Goal: Transaction & Acquisition: Download file/media

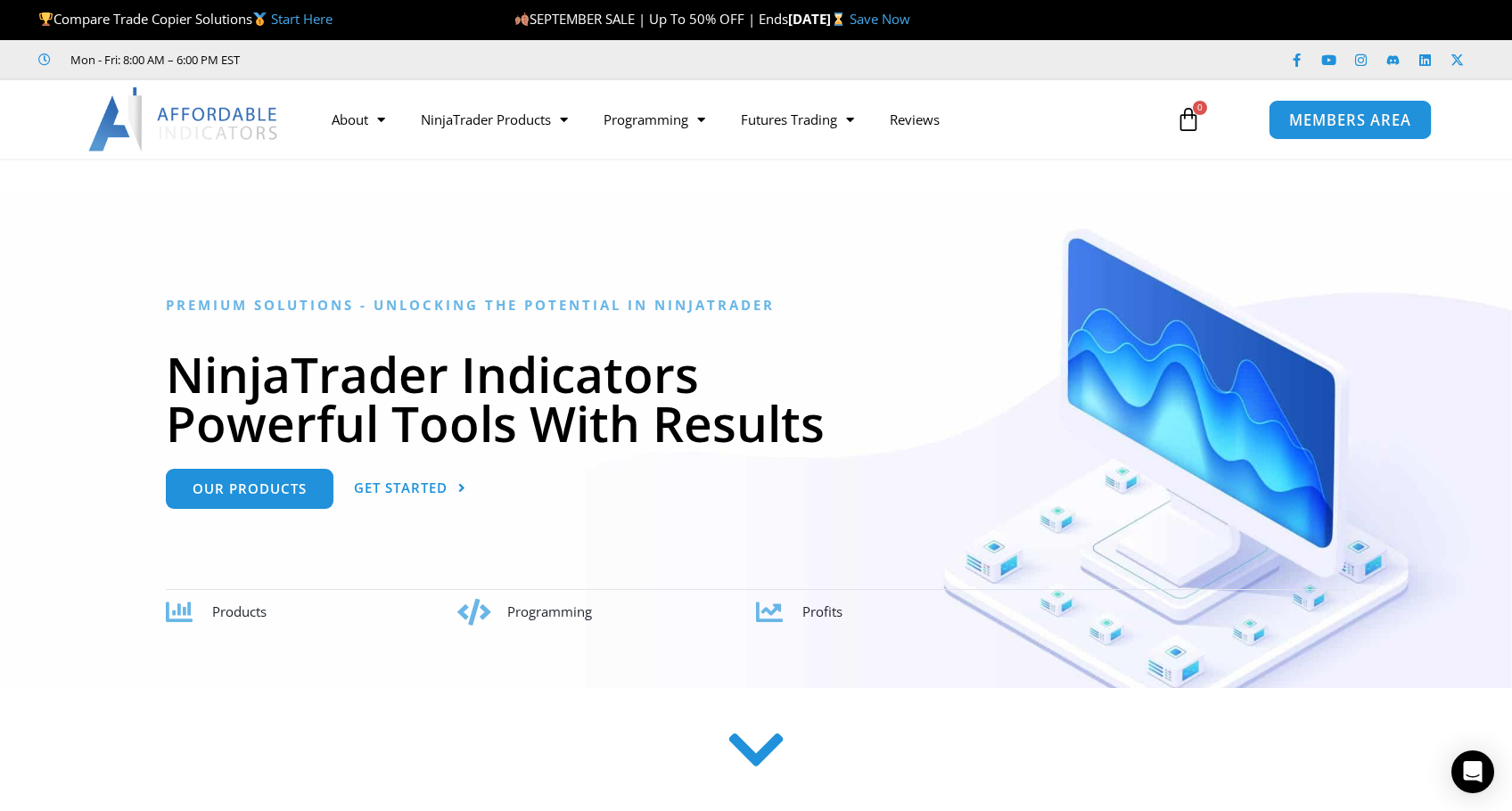
click at [1347, 121] on span "MEMBERS AREA" at bounding box center [1350, 119] width 122 height 15
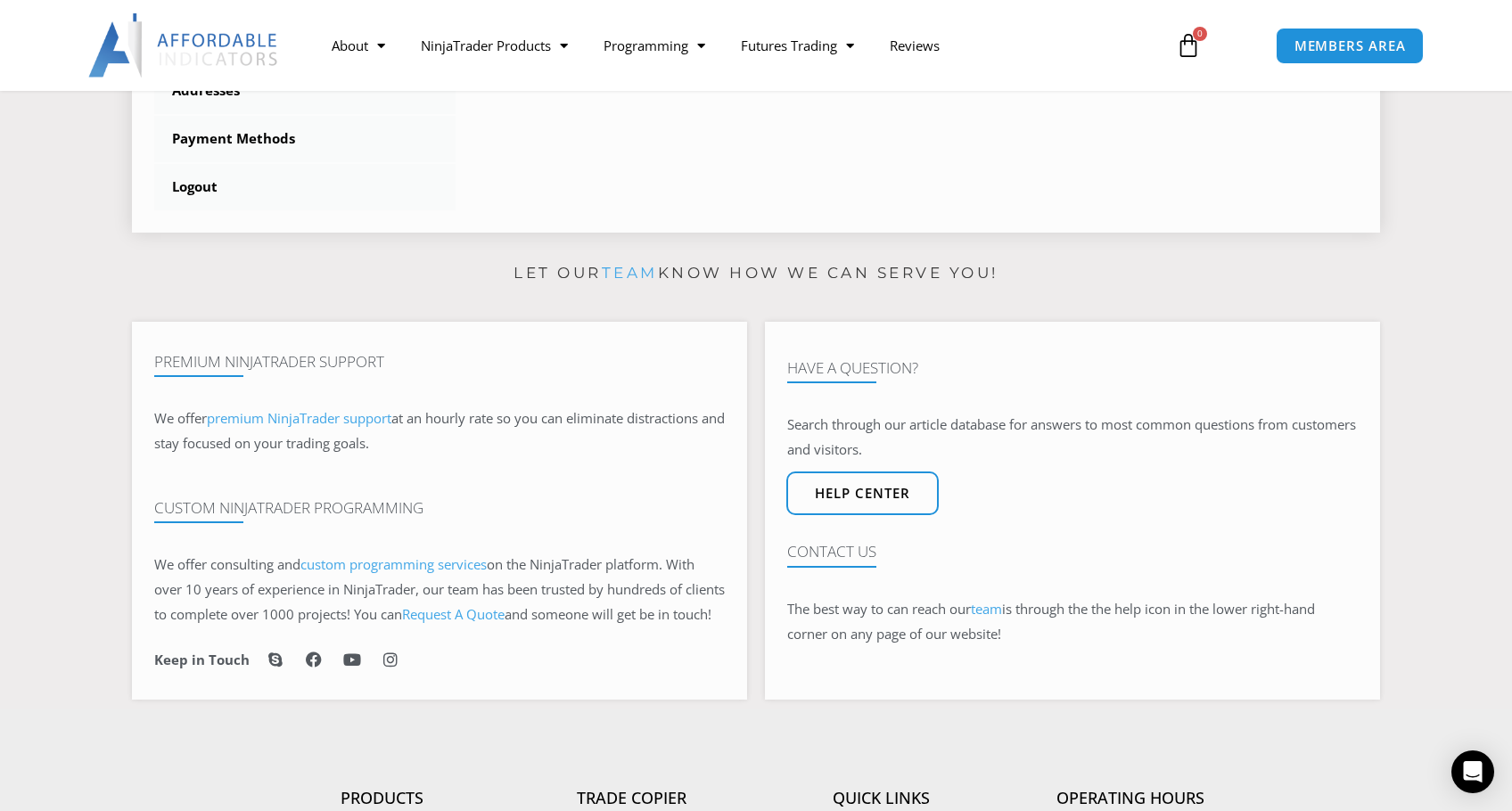
scroll to position [416, 0]
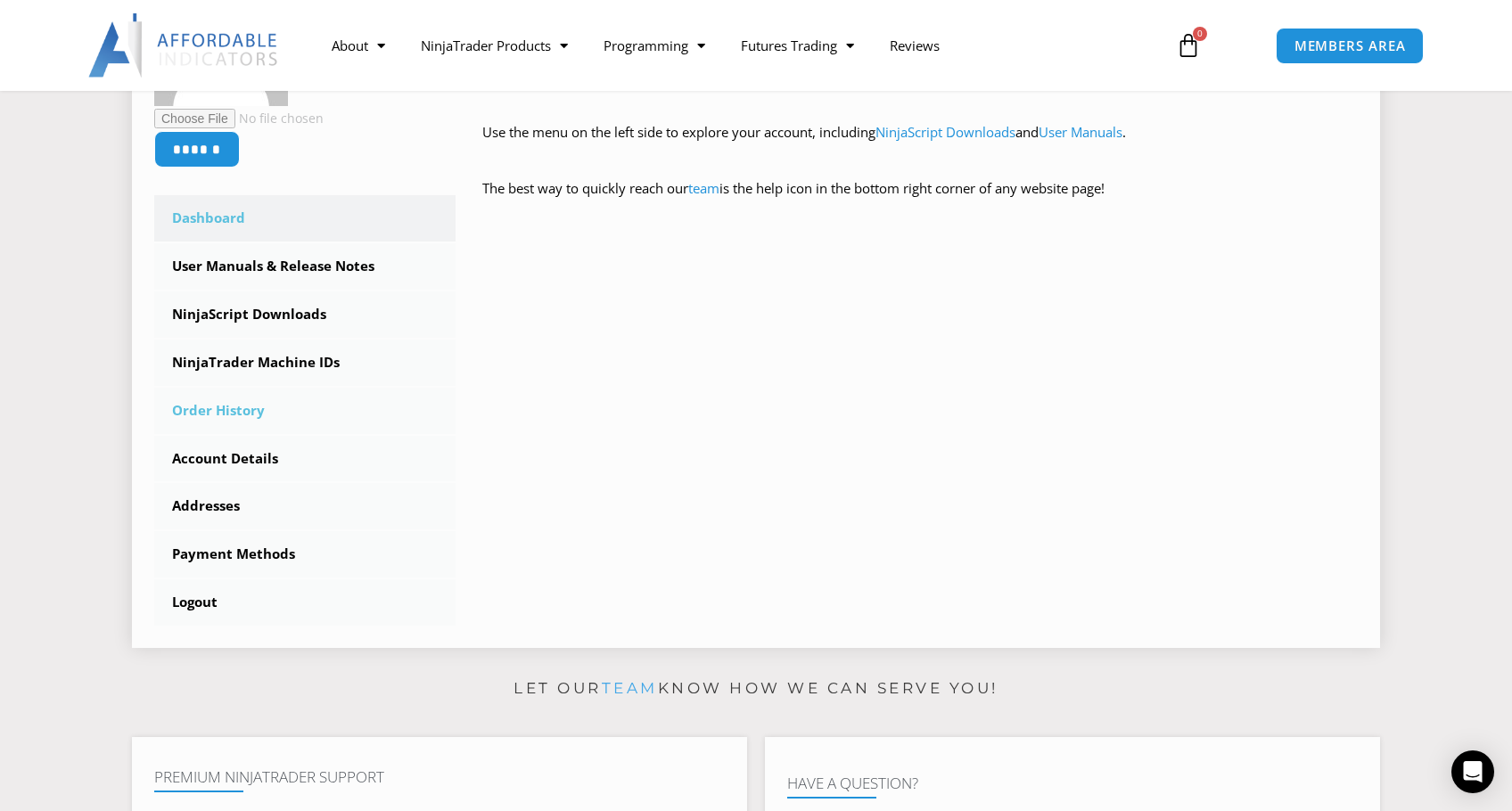
click at [244, 417] on link "Order History" at bounding box center [305, 410] width 301 height 46
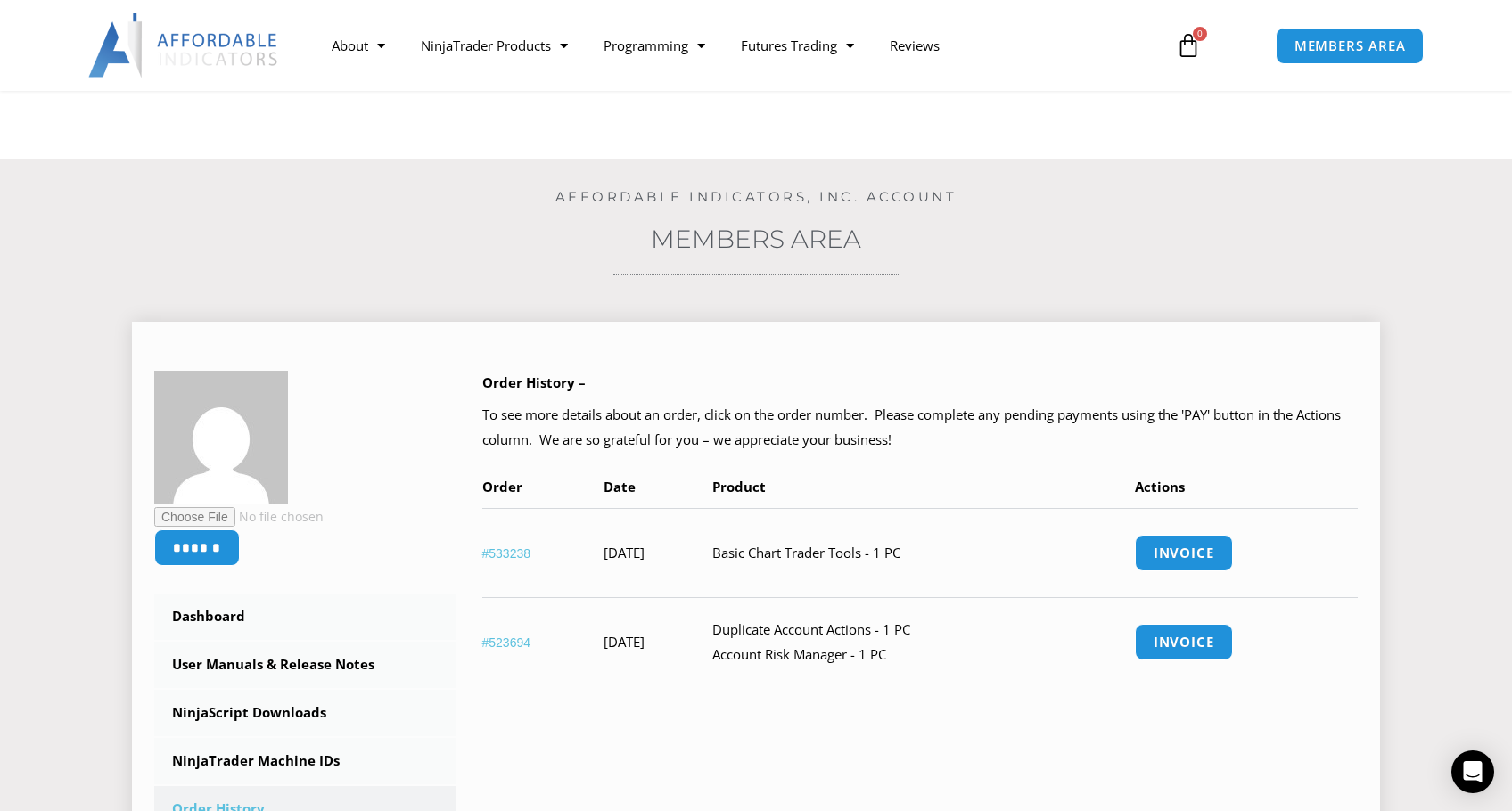
scroll to position [416, 0]
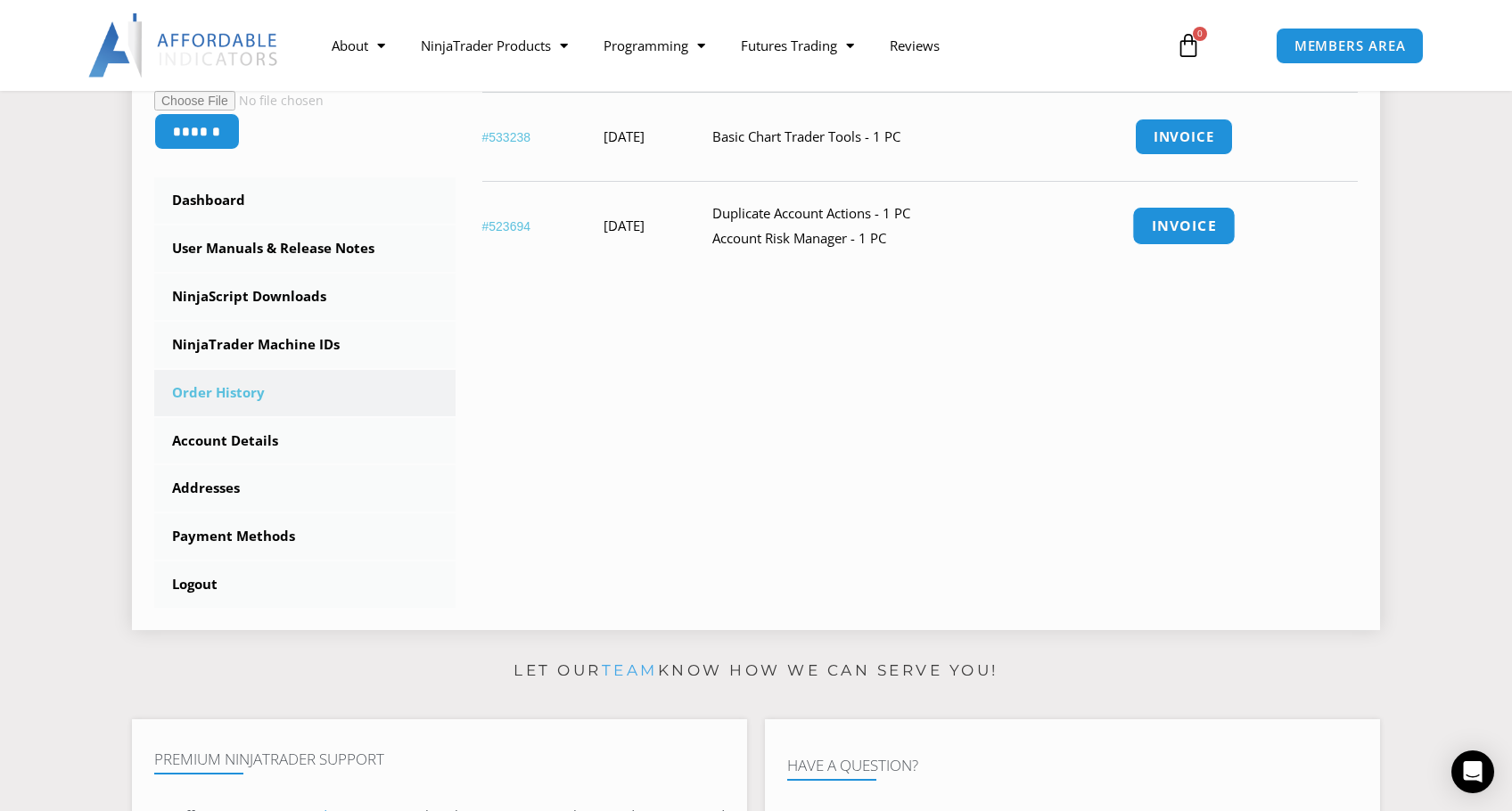
click at [1212, 231] on link "Invoice" at bounding box center [1183, 225] width 103 height 38
click at [1213, 135] on link "Invoice" at bounding box center [1183, 137] width 103 height 38
click at [239, 298] on link "NinjaScript Downloads" at bounding box center [305, 296] width 301 height 46
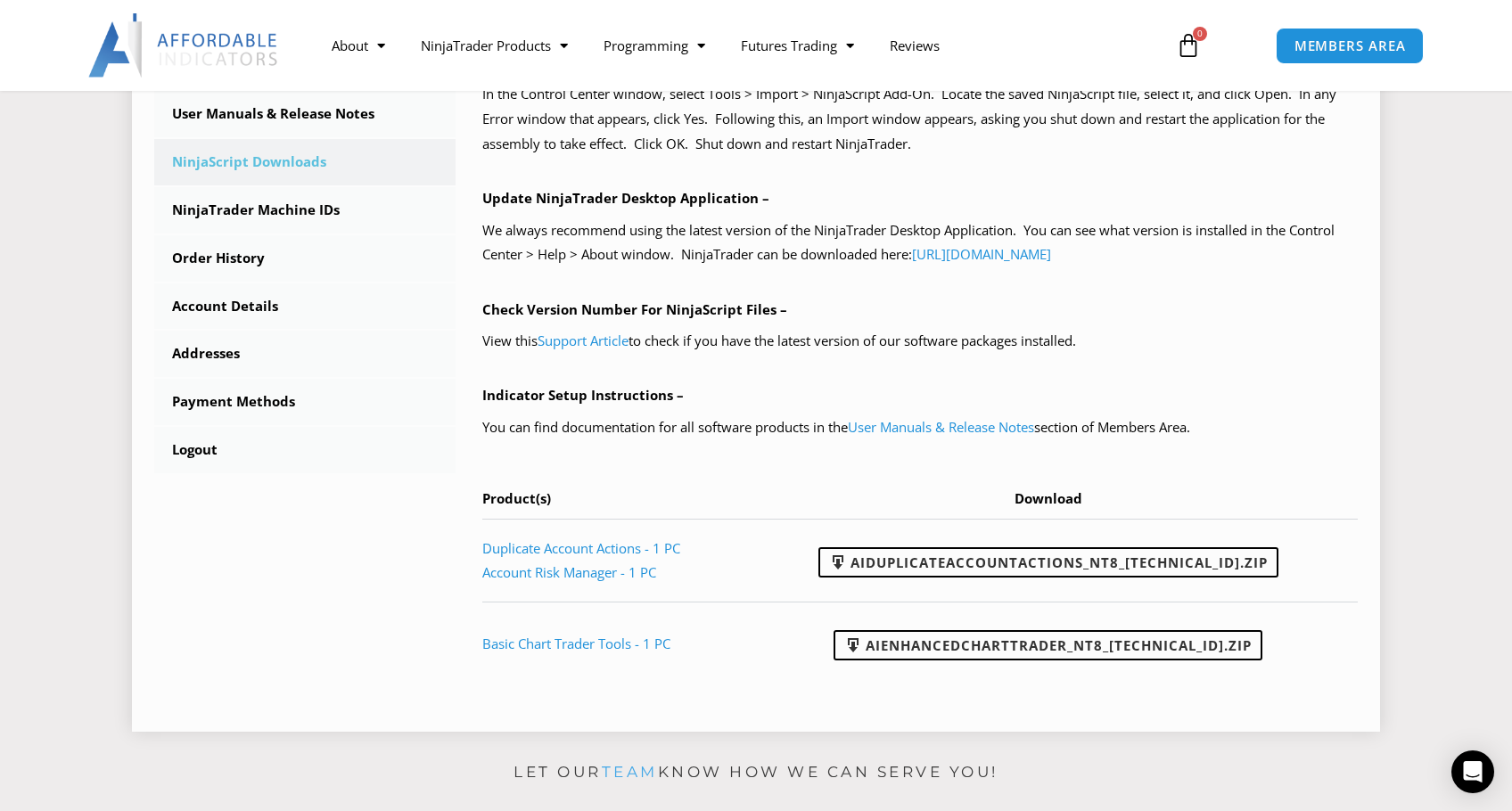
scroll to position [832, 0]
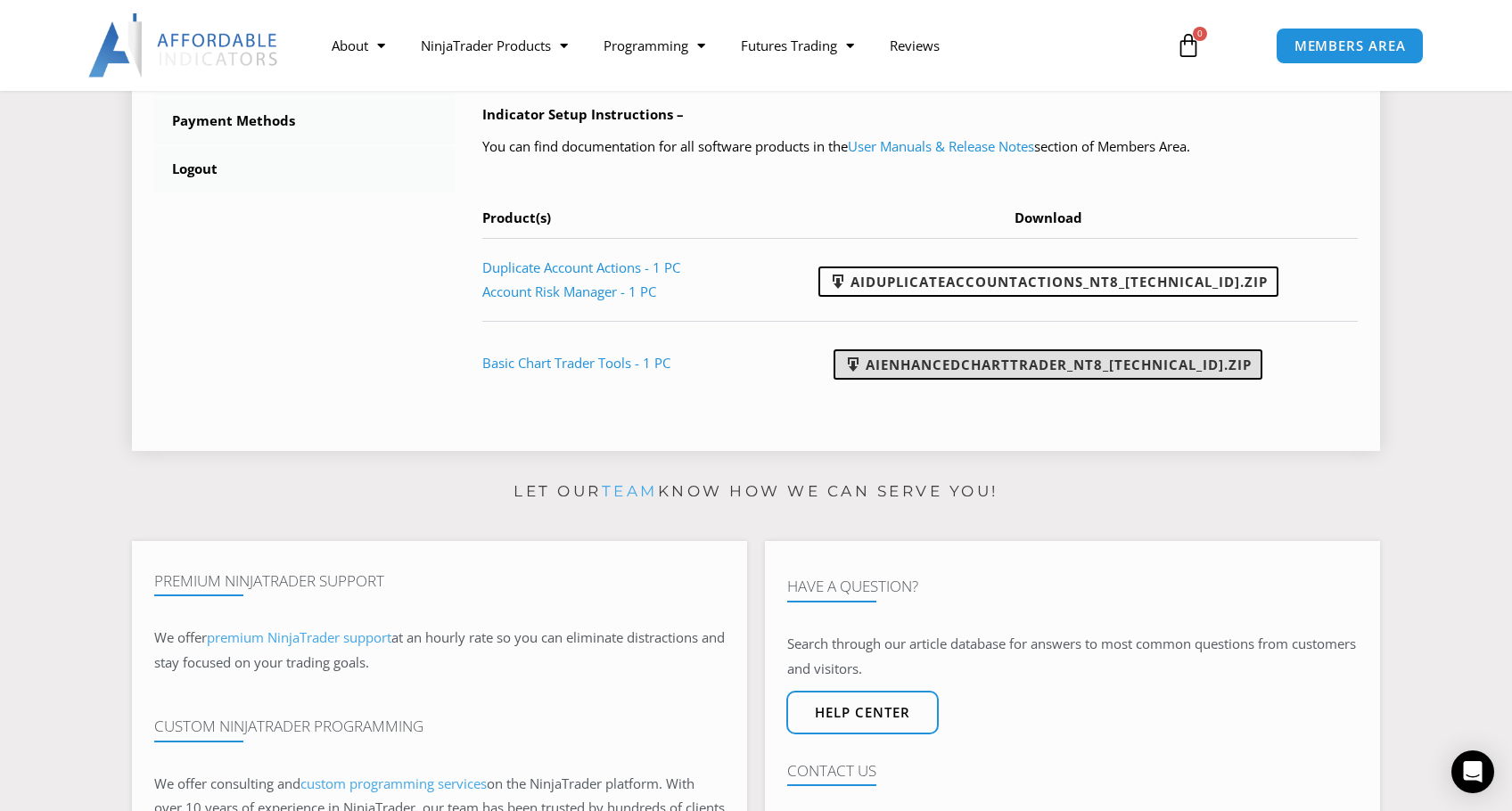
click at [989, 369] on link "AIEnhancedChartTrader_NT8_25.1.31.1.zip" at bounding box center [1048, 364] width 429 height 31
drag, startPoint x: 1393, startPoint y: 1, endPoint x: 1451, endPoint y: 431, distance: 433.9
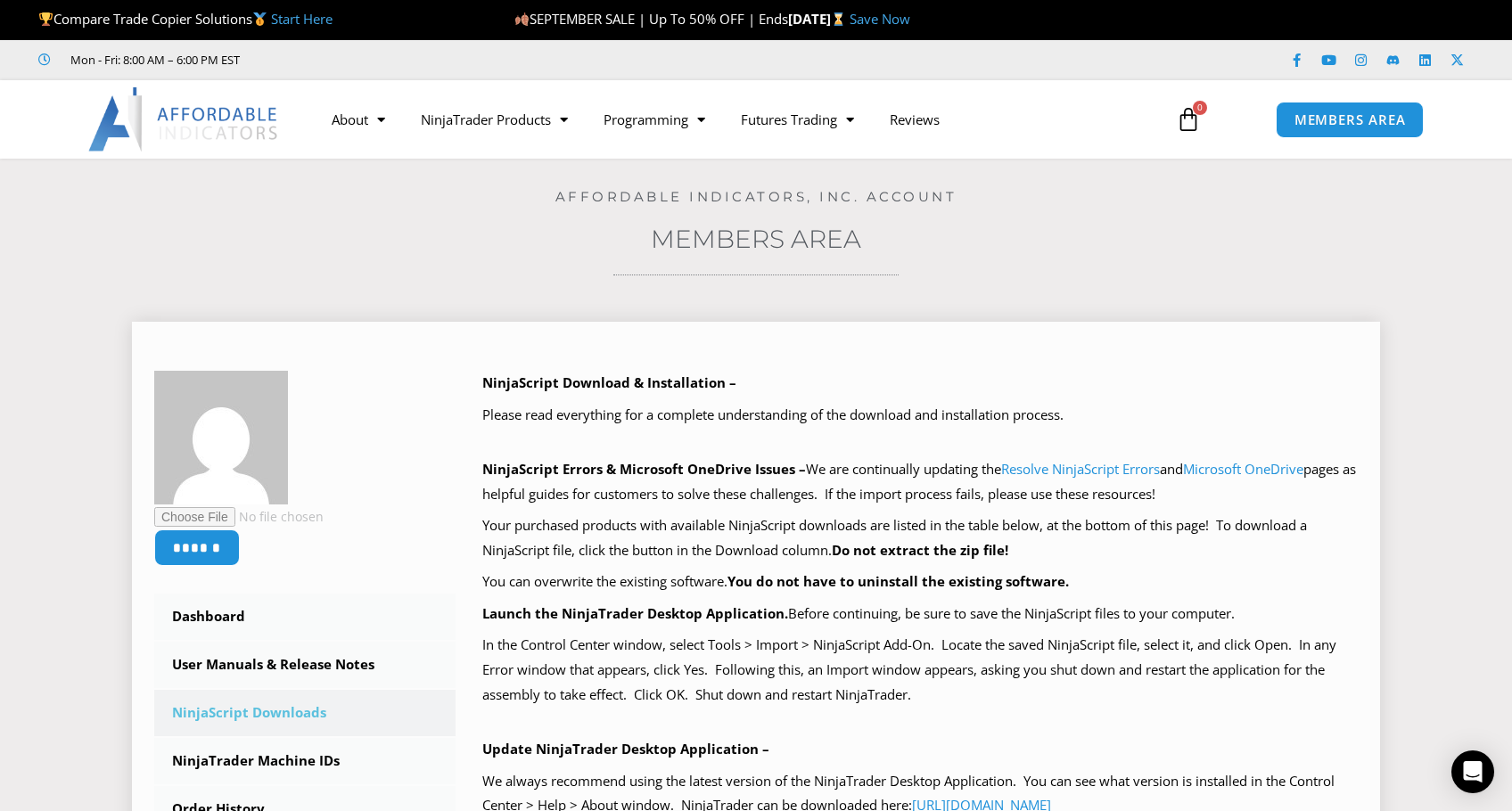
scroll to position [416, 0]
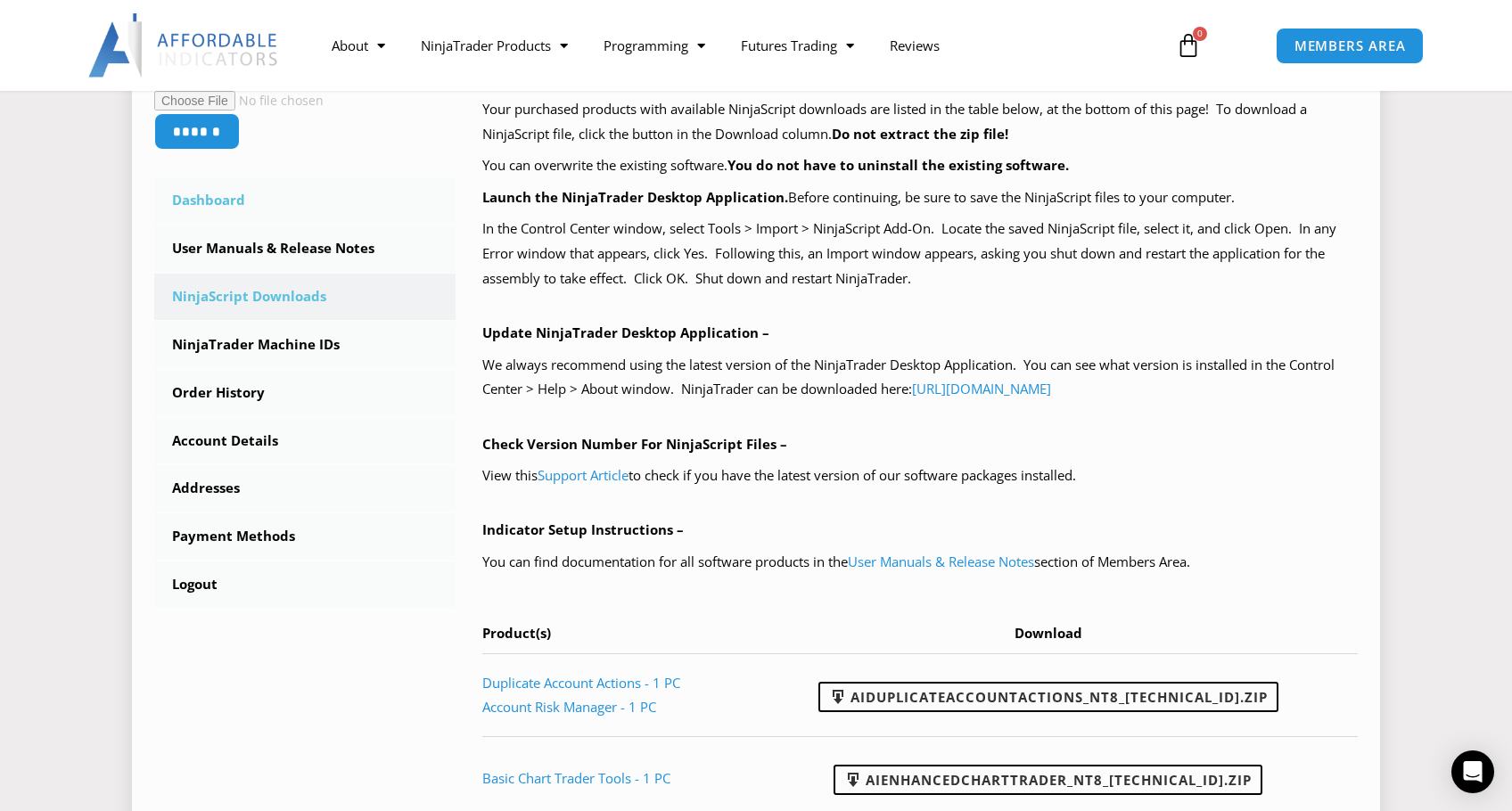
click at [214, 204] on link "Dashboard" at bounding box center [305, 200] width 301 height 46
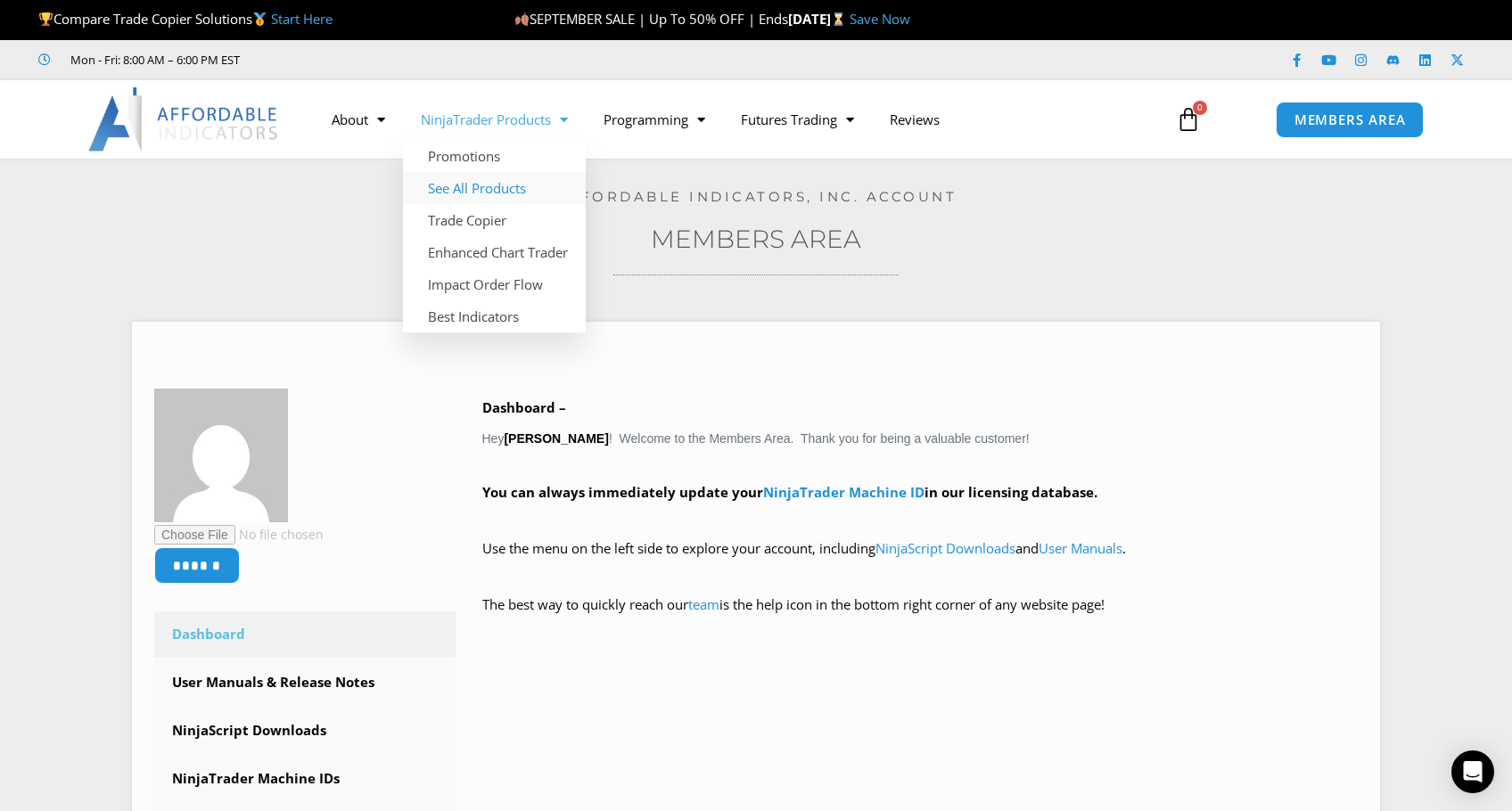
click at [468, 187] on link "See All Products" at bounding box center [494, 188] width 183 height 32
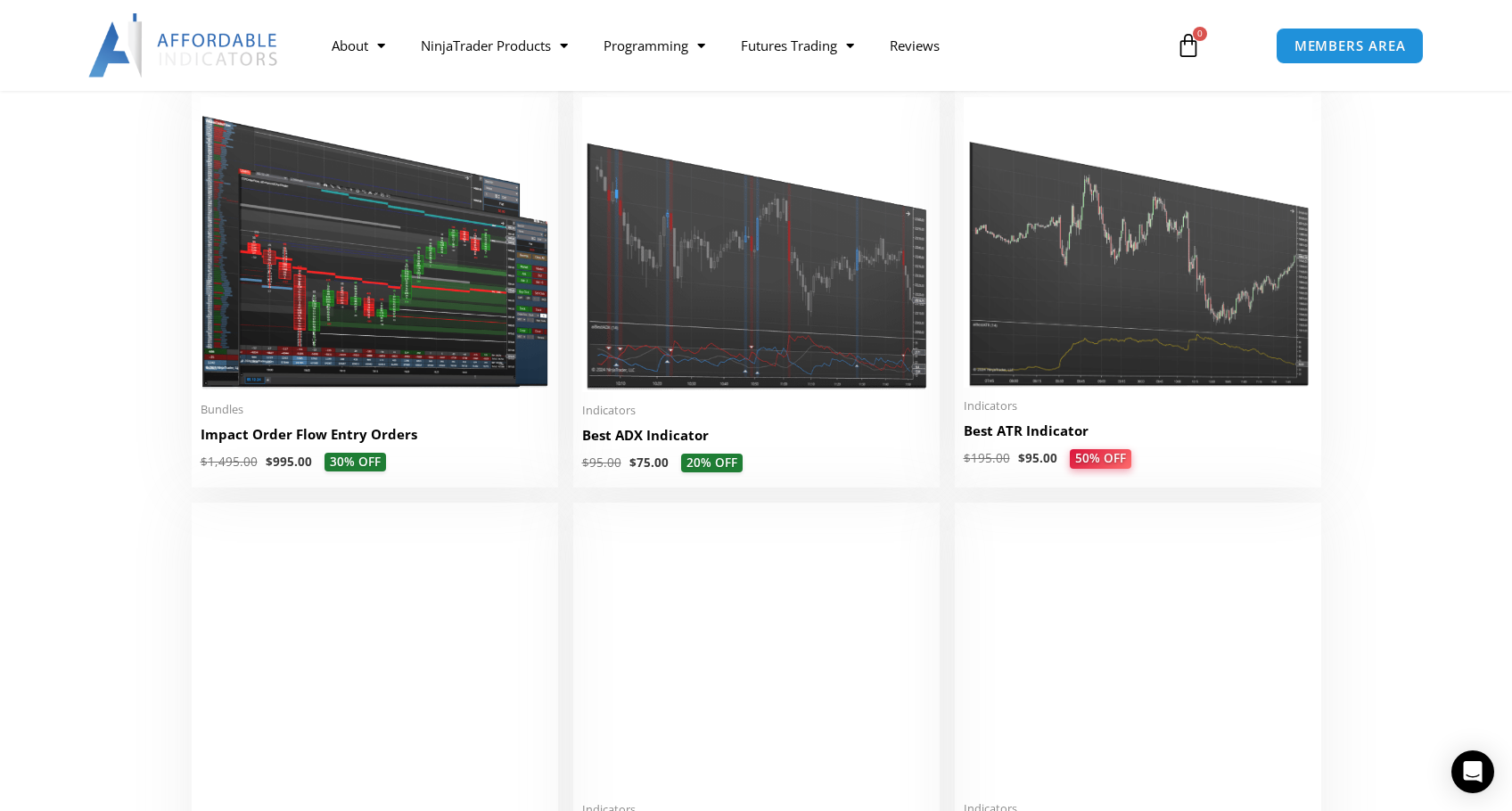
scroll to position [2912, 0]
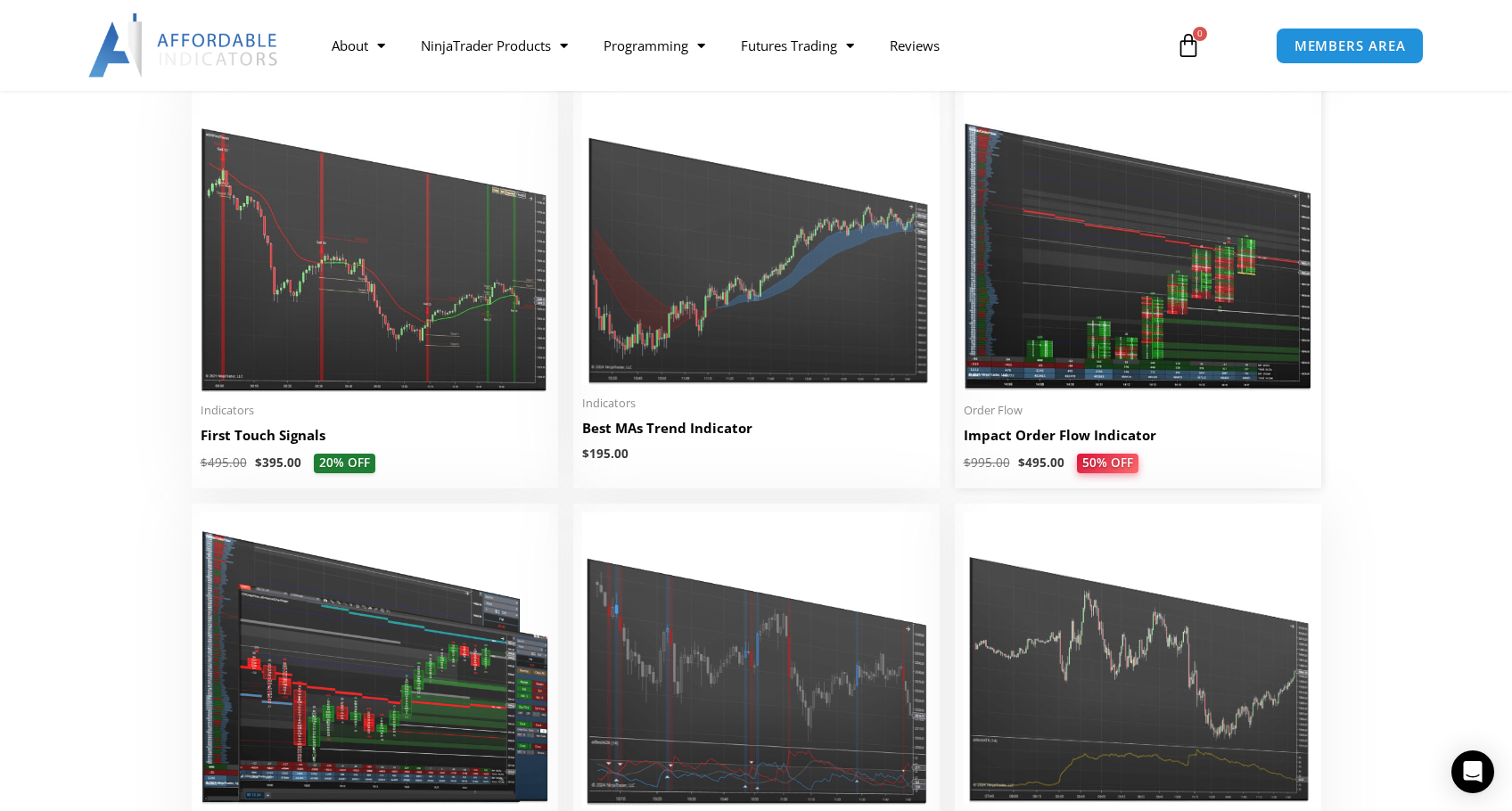
click at [1148, 317] on img at bounding box center [1138, 242] width 348 height 299
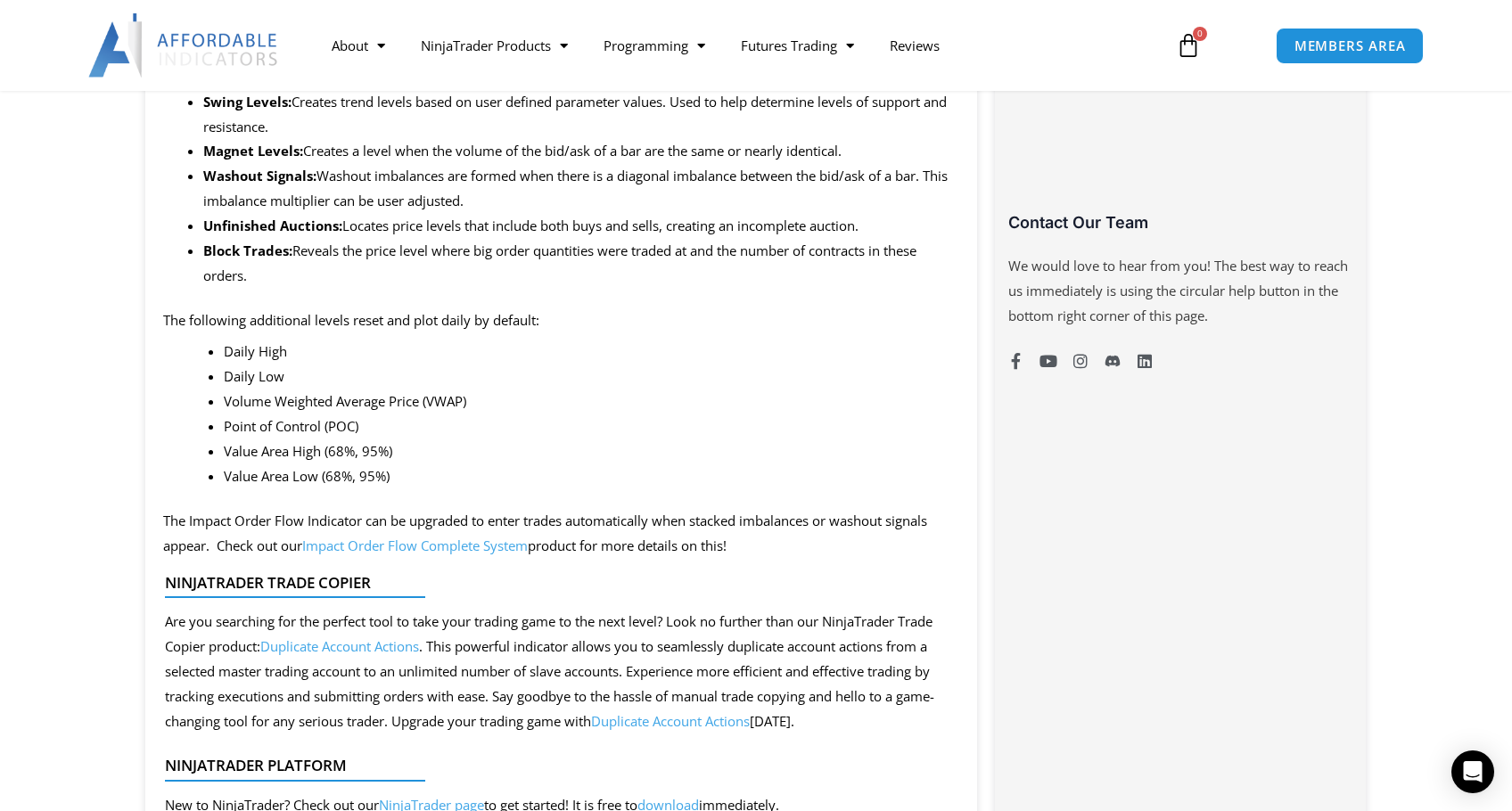
scroll to position [1664, 0]
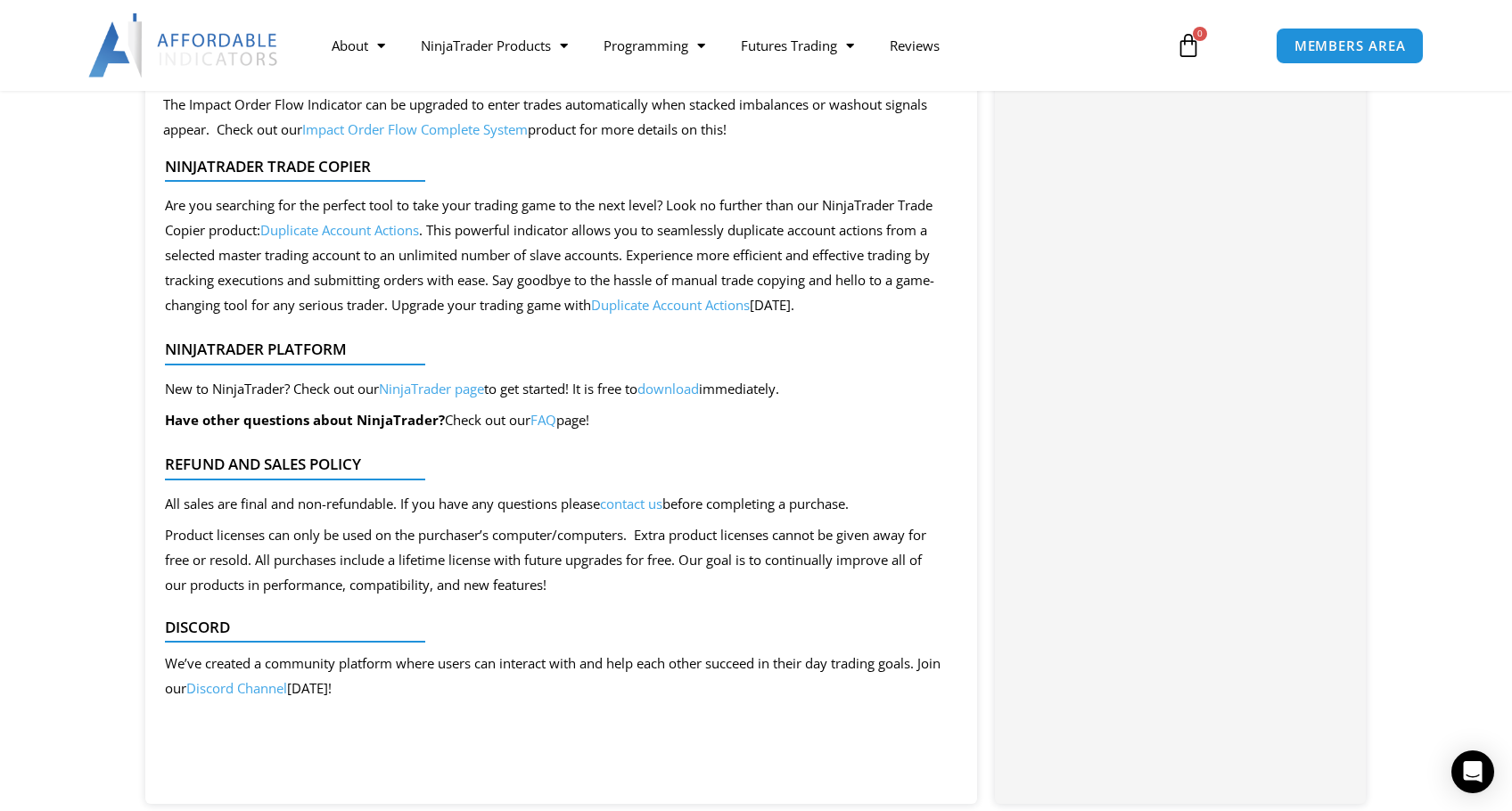
click at [417, 129] on link "Impact Order Flow Complete System" at bounding box center [414, 129] width 225 height 18
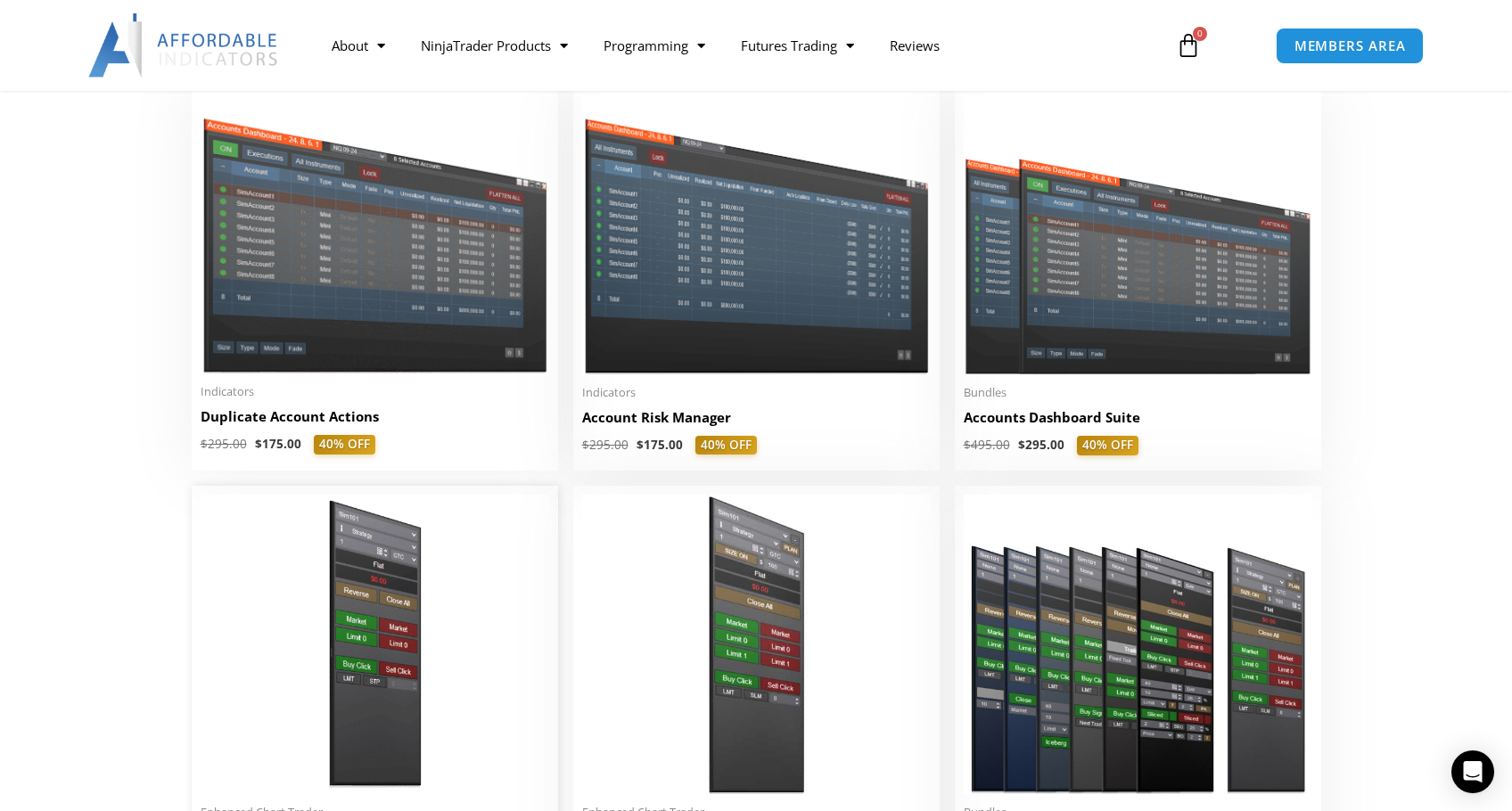
scroll to position [834, 0]
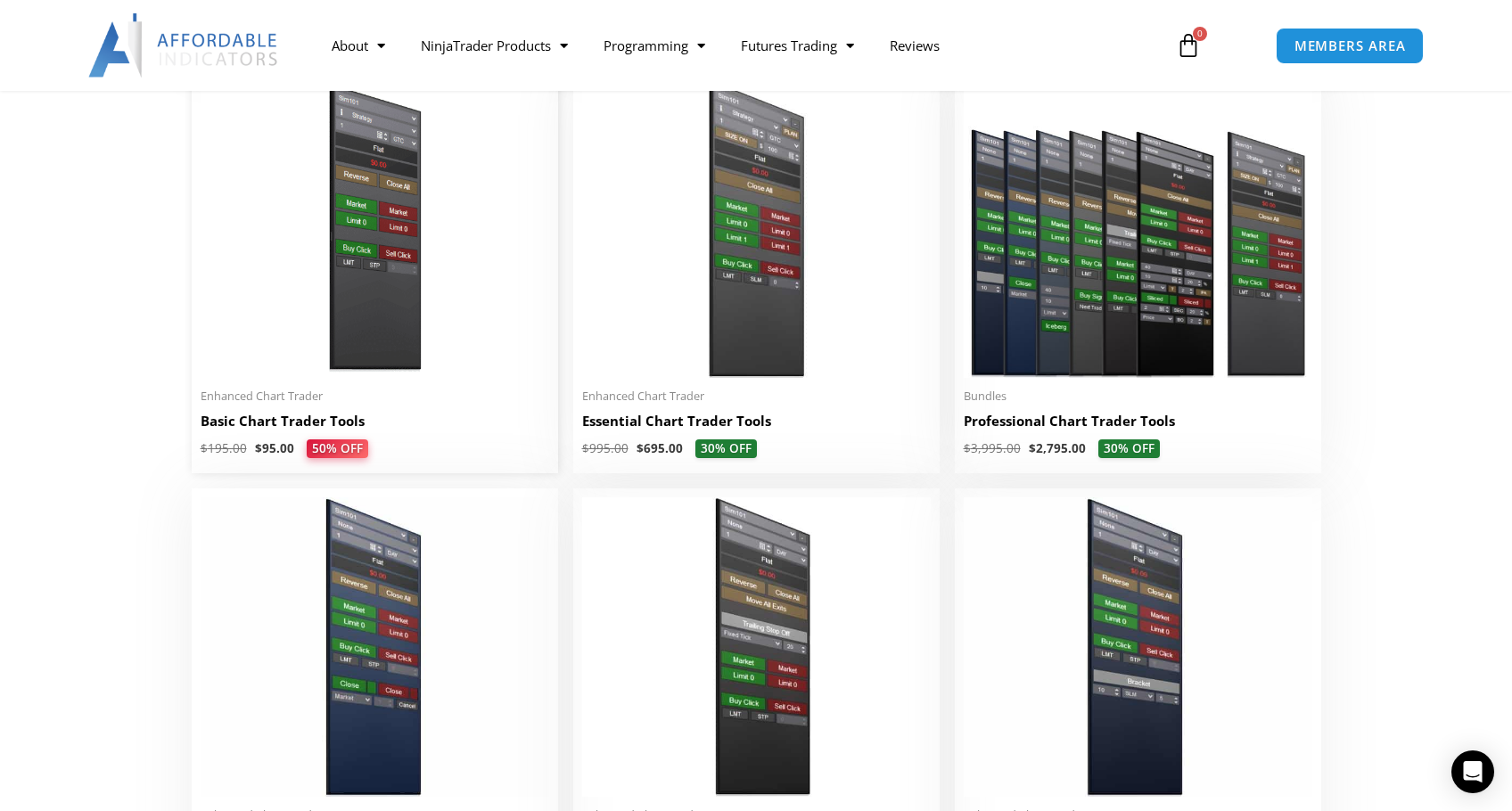
click at [270, 267] on img at bounding box center [375, 228] width 348 height 299
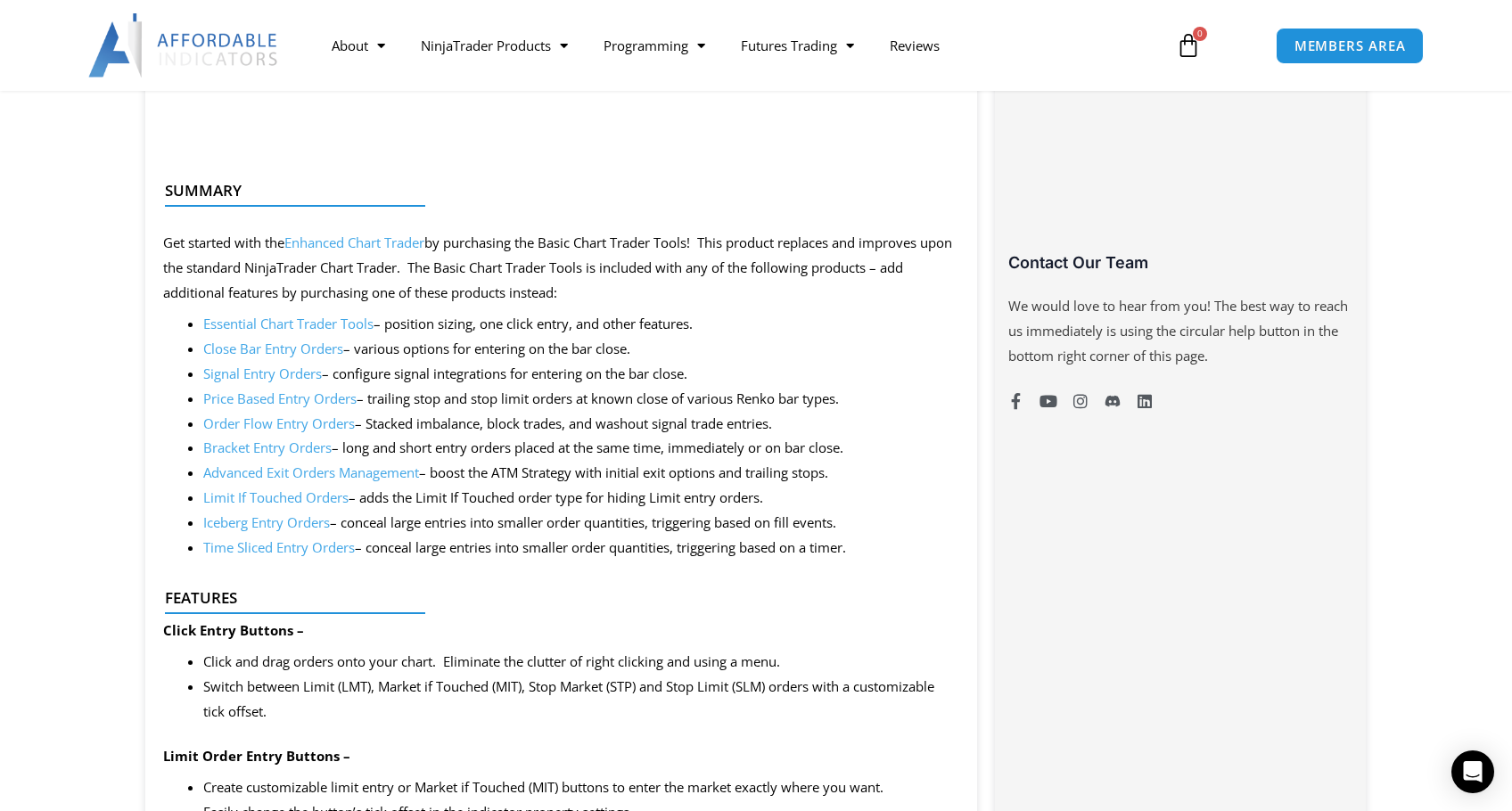
scroll to position [832, 0]
